Goal: Transaction & Acquisition: Purchase product/service

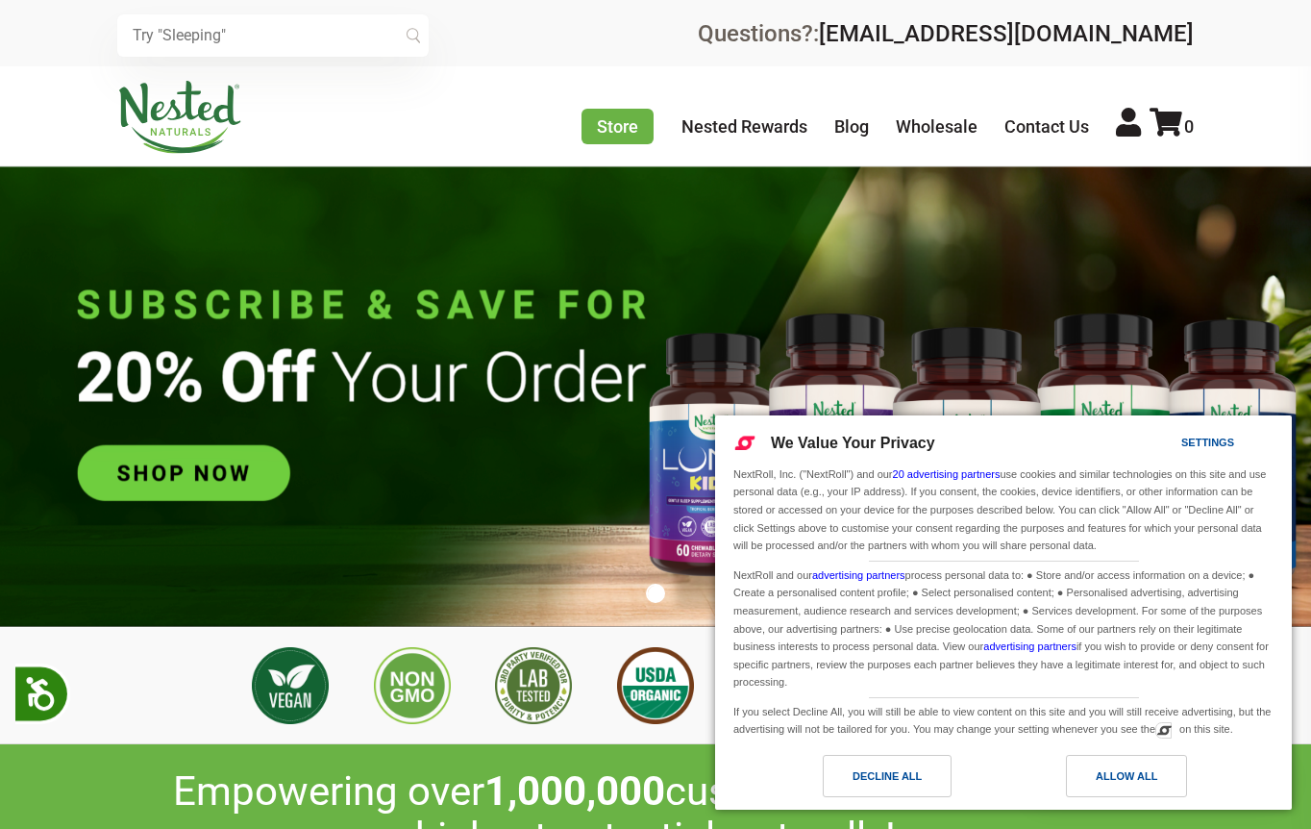
scroll to position [0, 337]
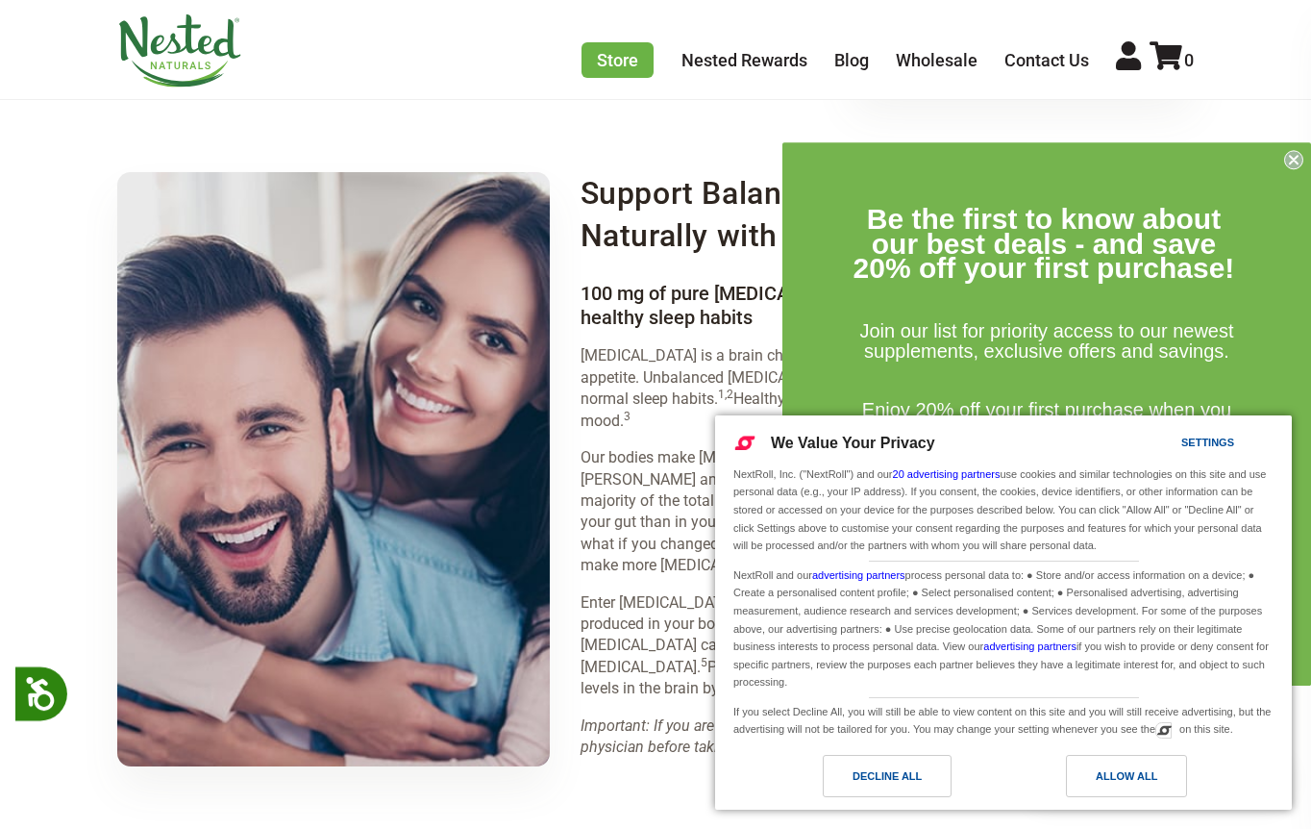
scroll to position [2486, 0]
